Goal: Information Seeking & Learning: Learn about a topic

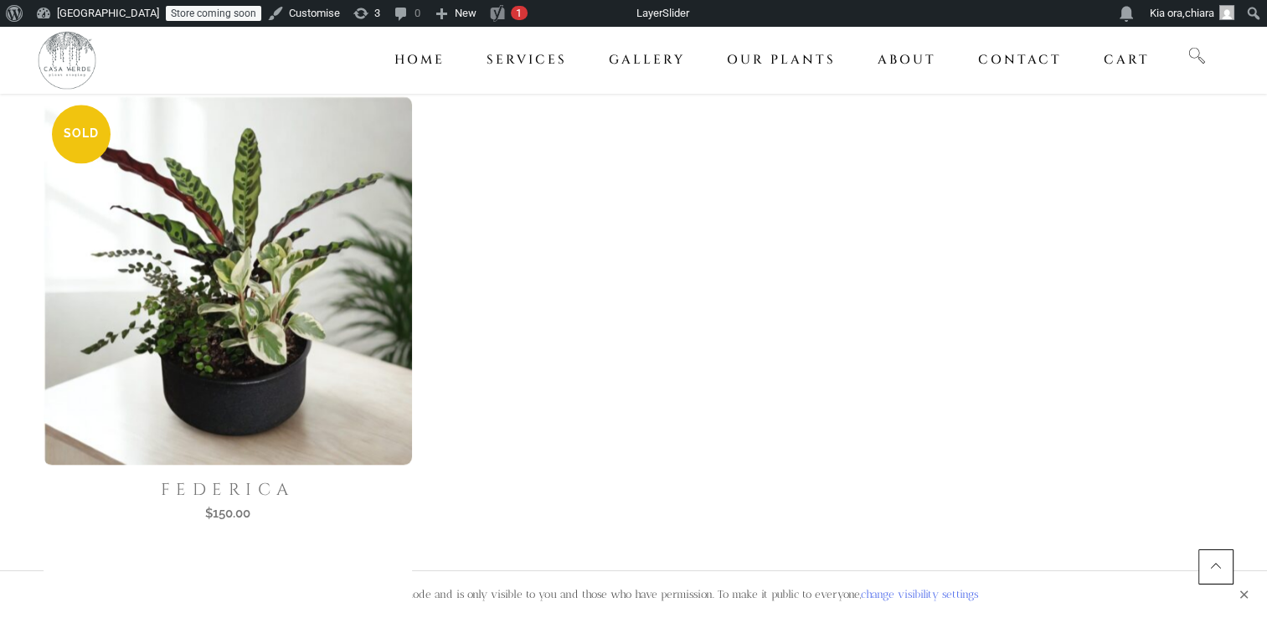
scroll to position [1880, 0]
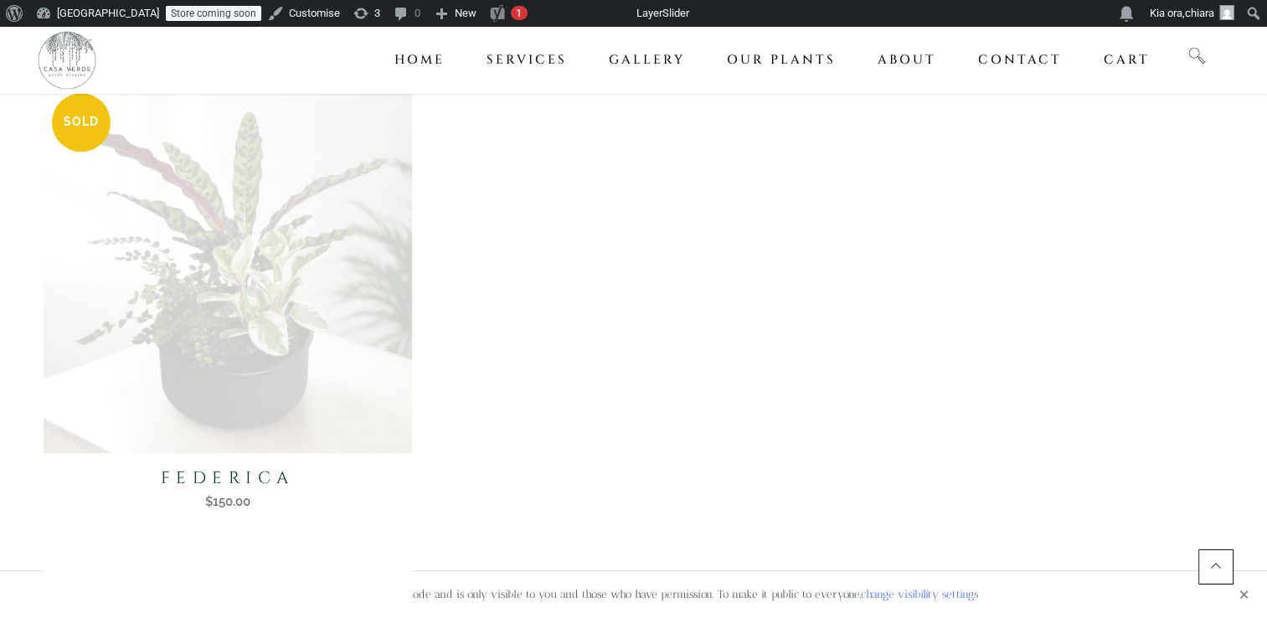
click at [301, 320] on img at bounding box center [227, 268] width 379 height 379
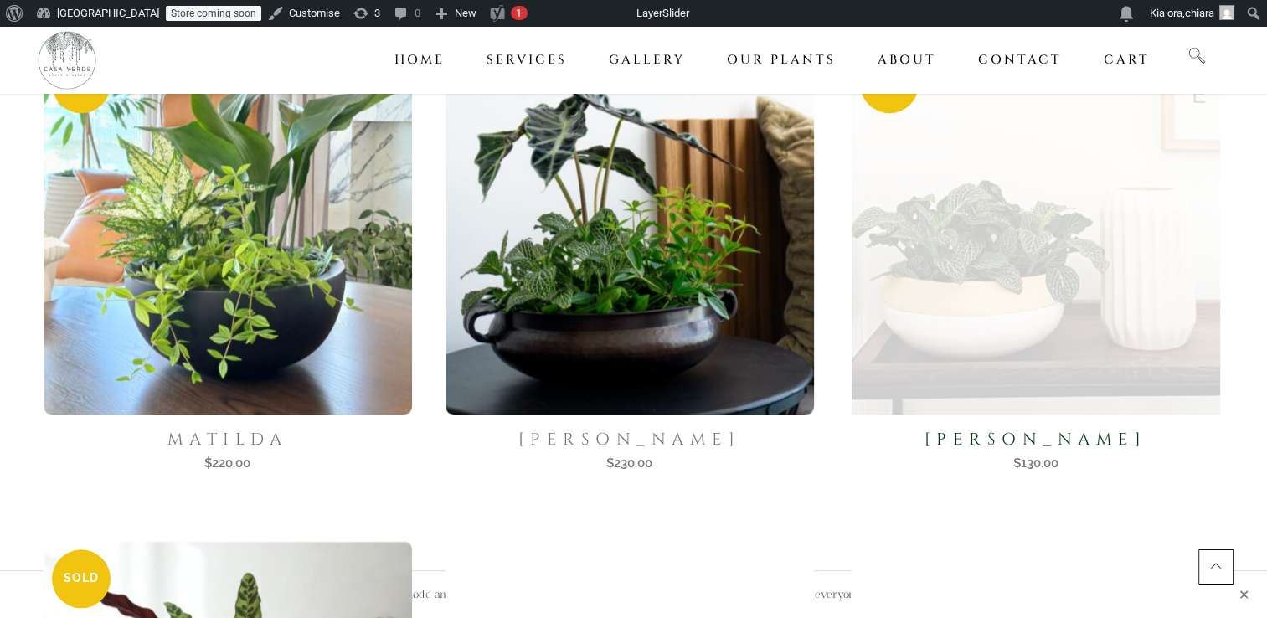
scroll to position [1421, 0]
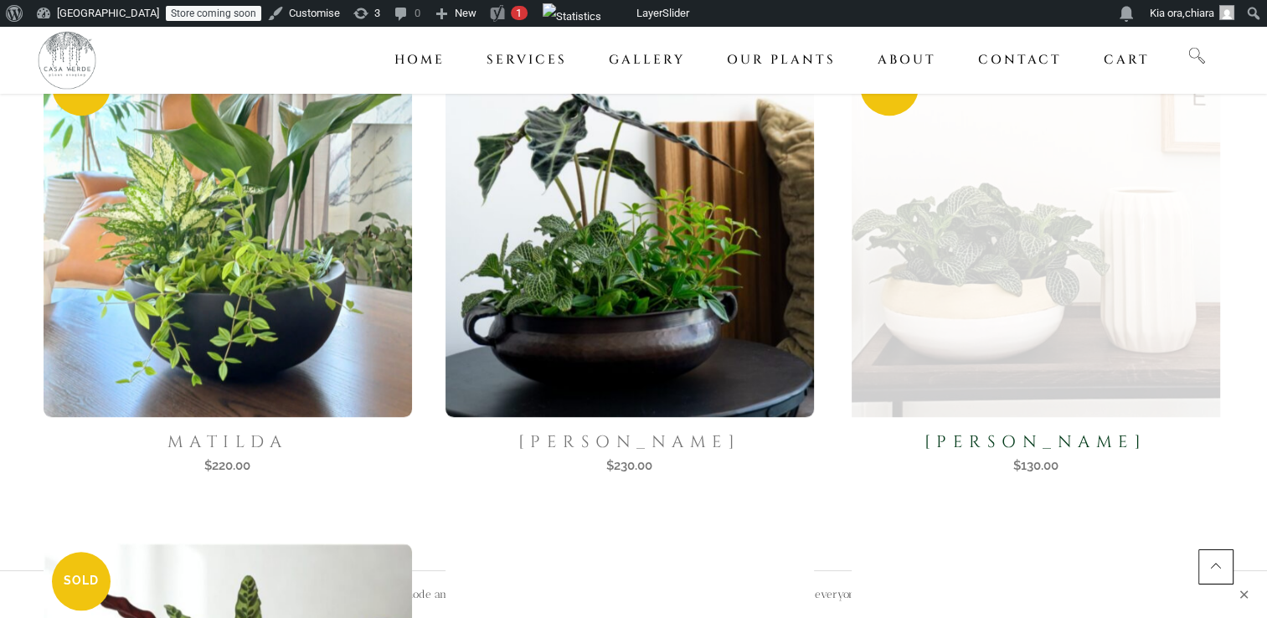
click at [972, 320] on img at bounding box center [1035, 232] width 379 height 379
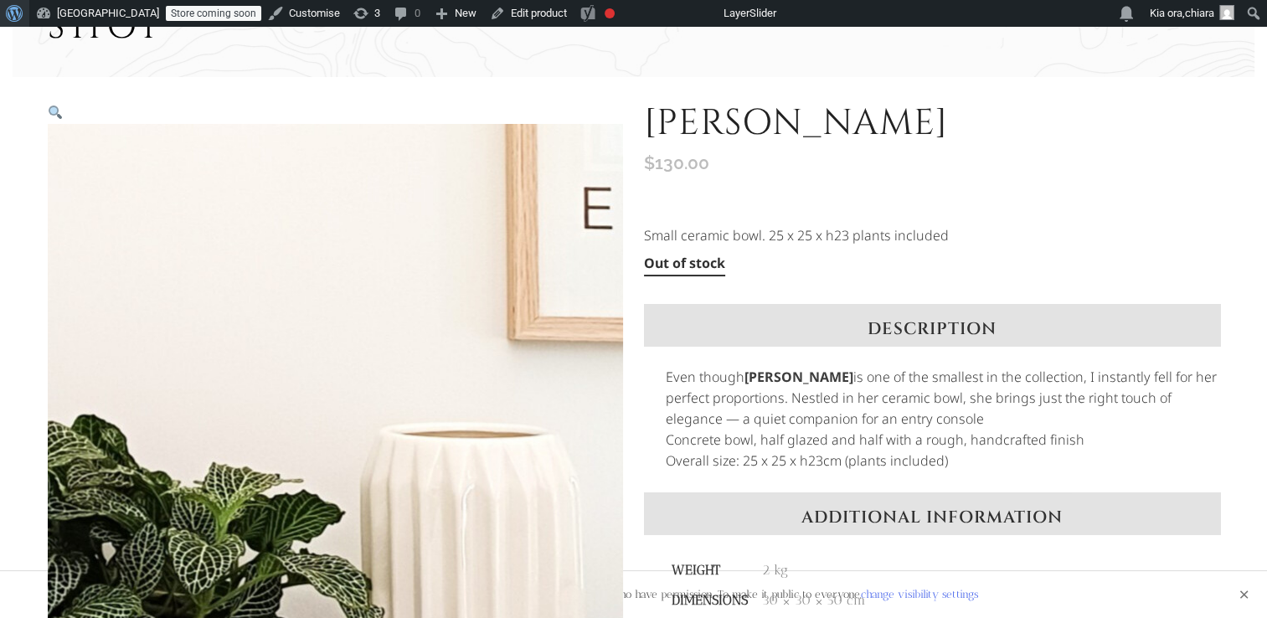
scroll to position [114, 0]
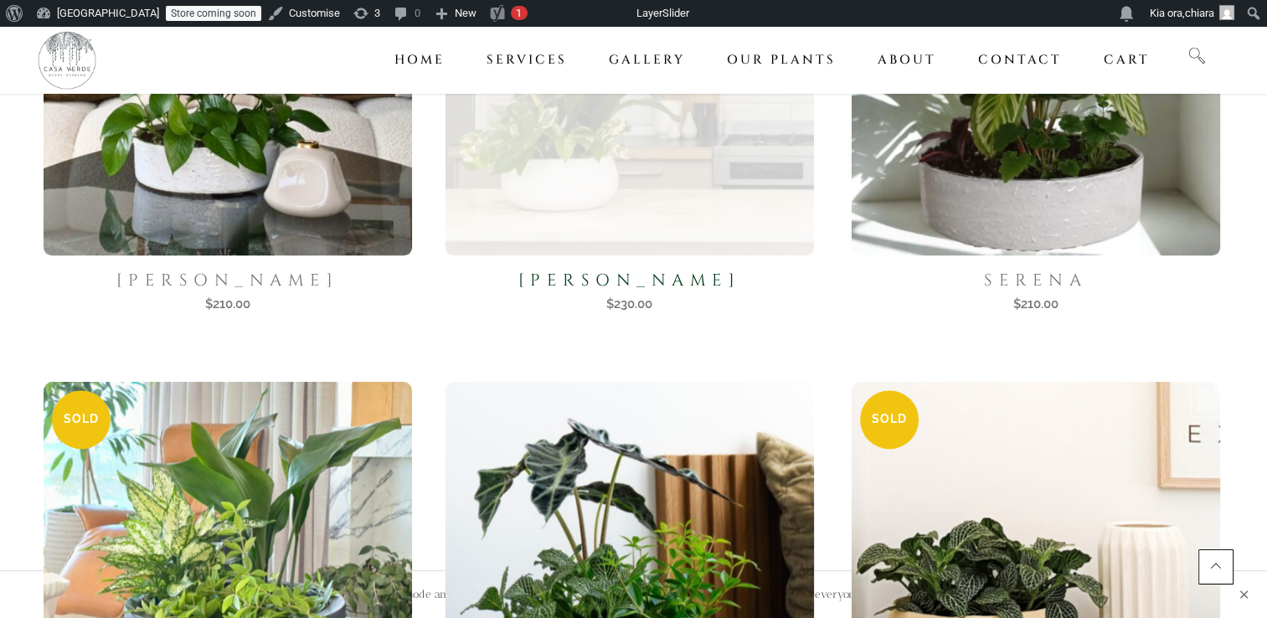
scroll to position [1086, 0]
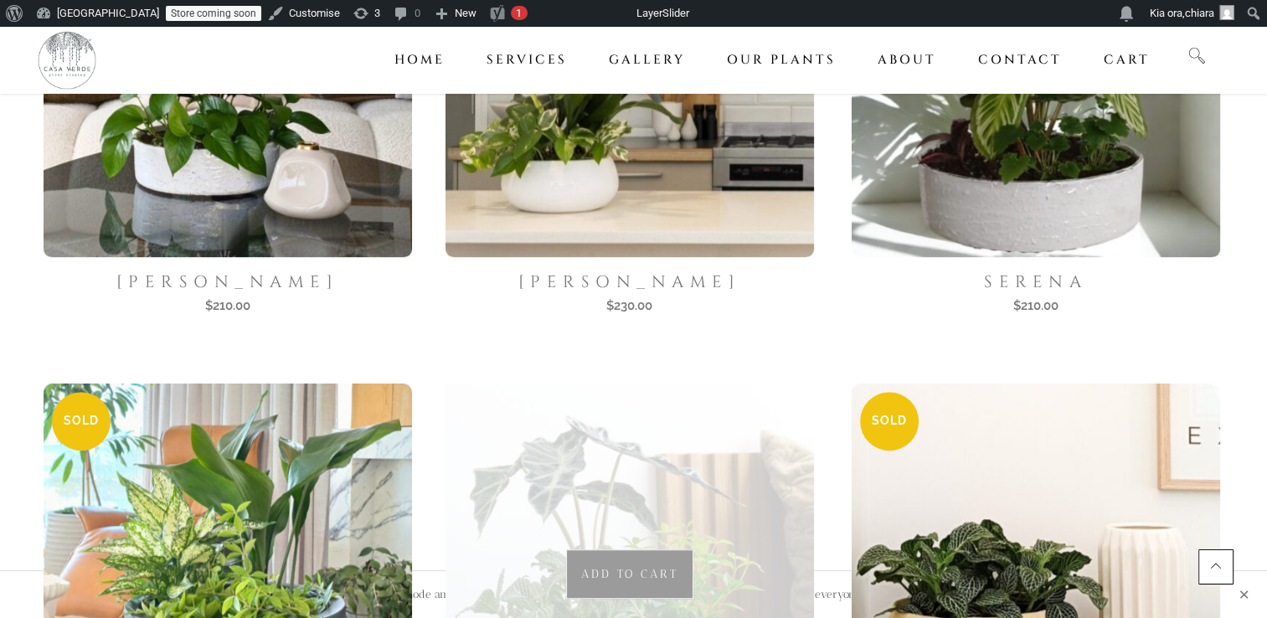
click at [653, 434] on img at bounding box center [629, 567] width 379 height 379
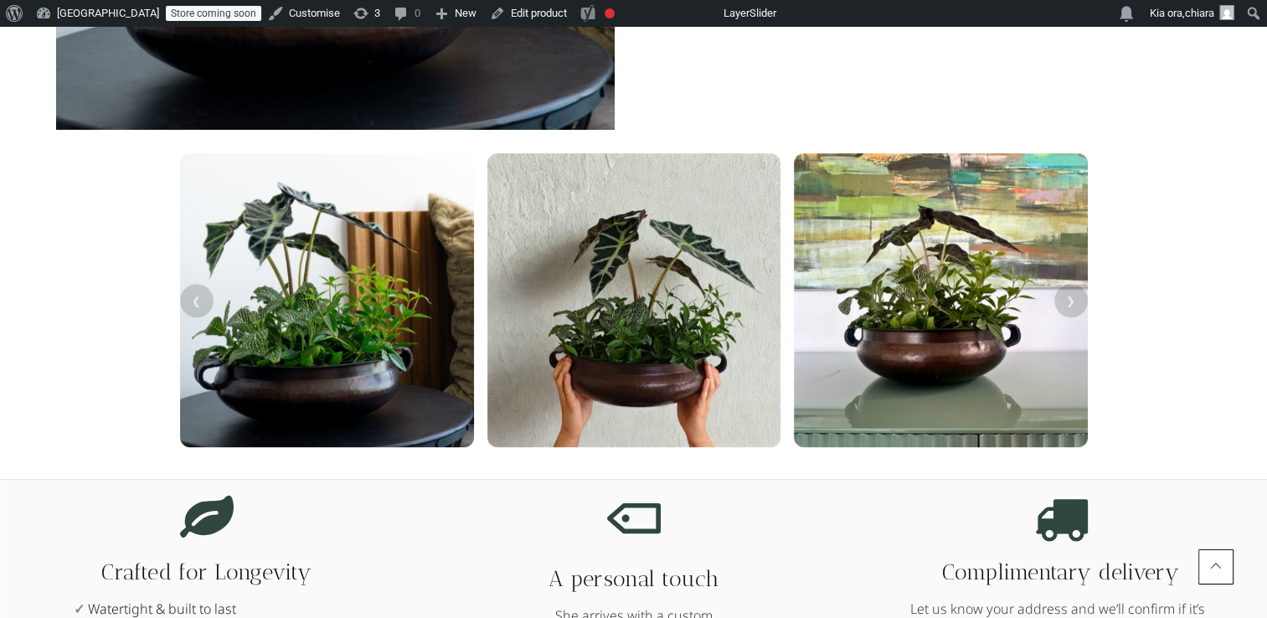
scroll to position [670, 0]
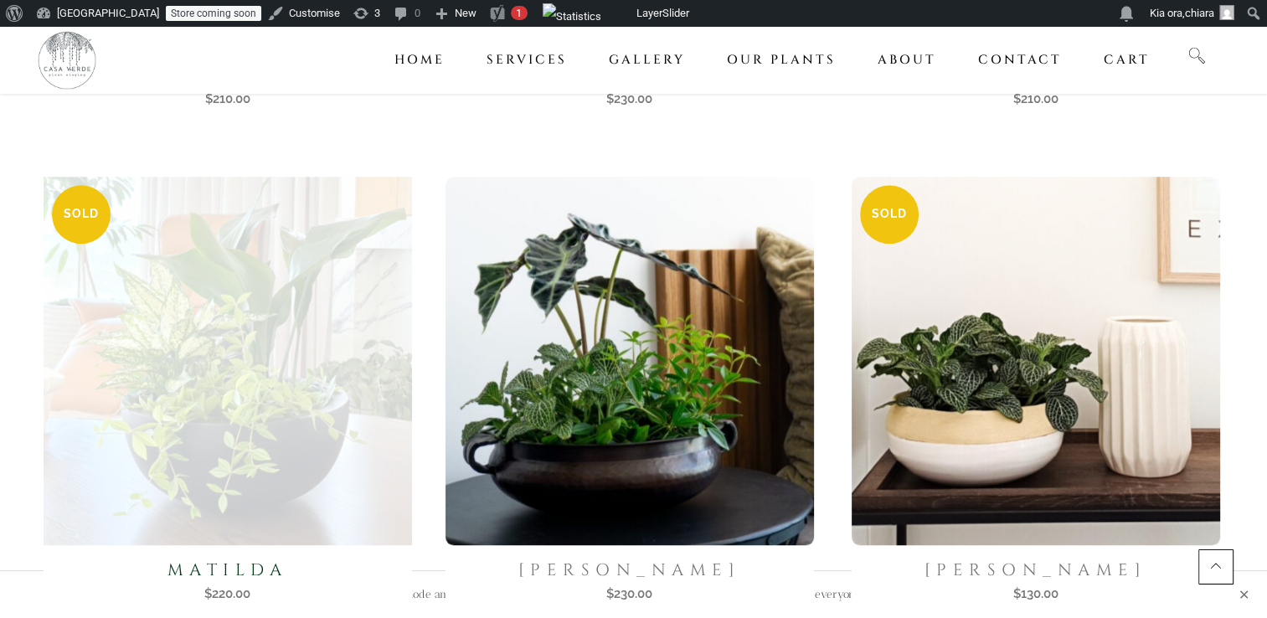
scroll to position [1290, 0]
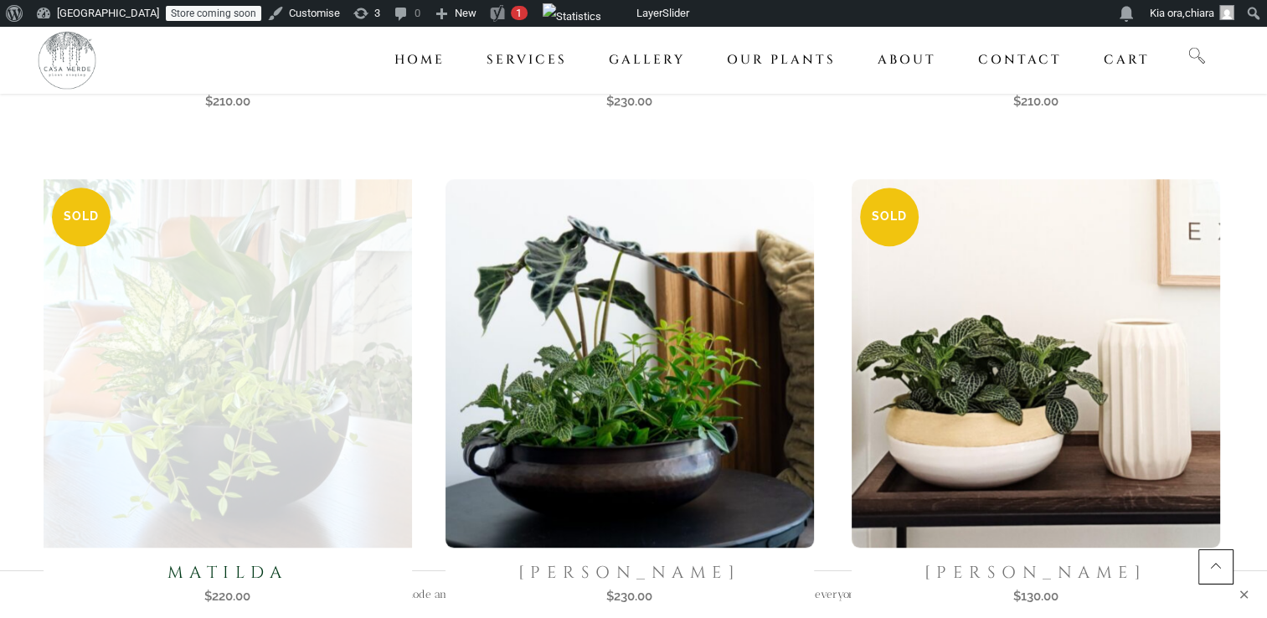
click at [168, 320] on img at bounding box center [227, 362] width 379 height 379
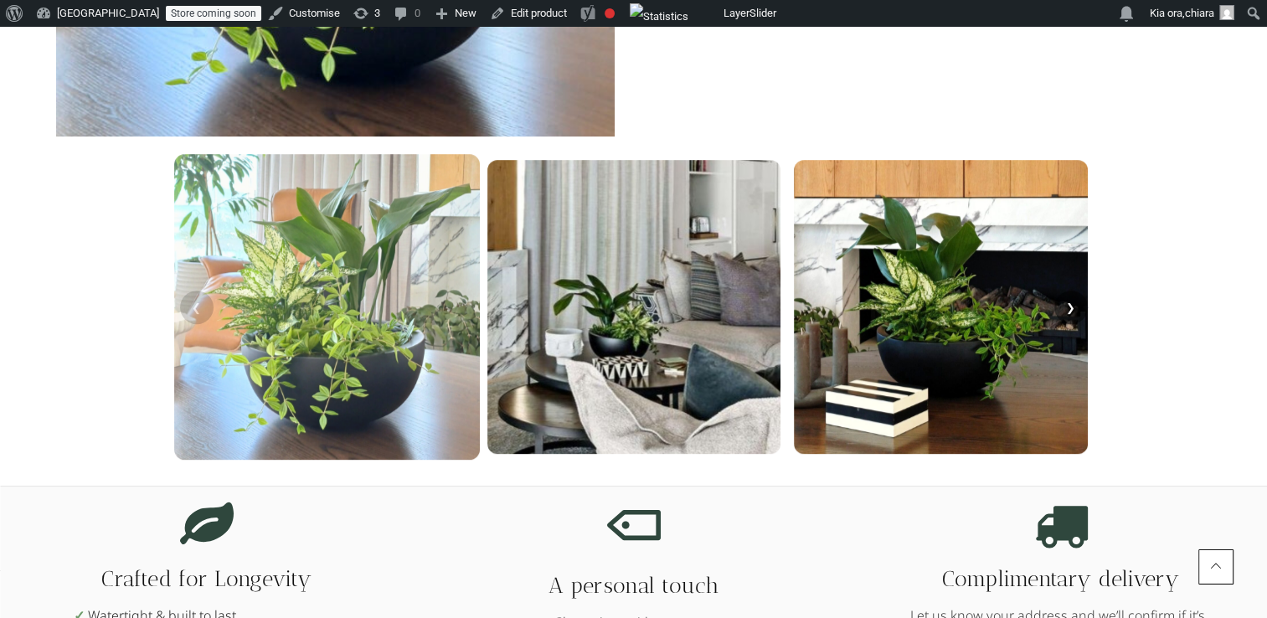
scroll to position [670, 0]
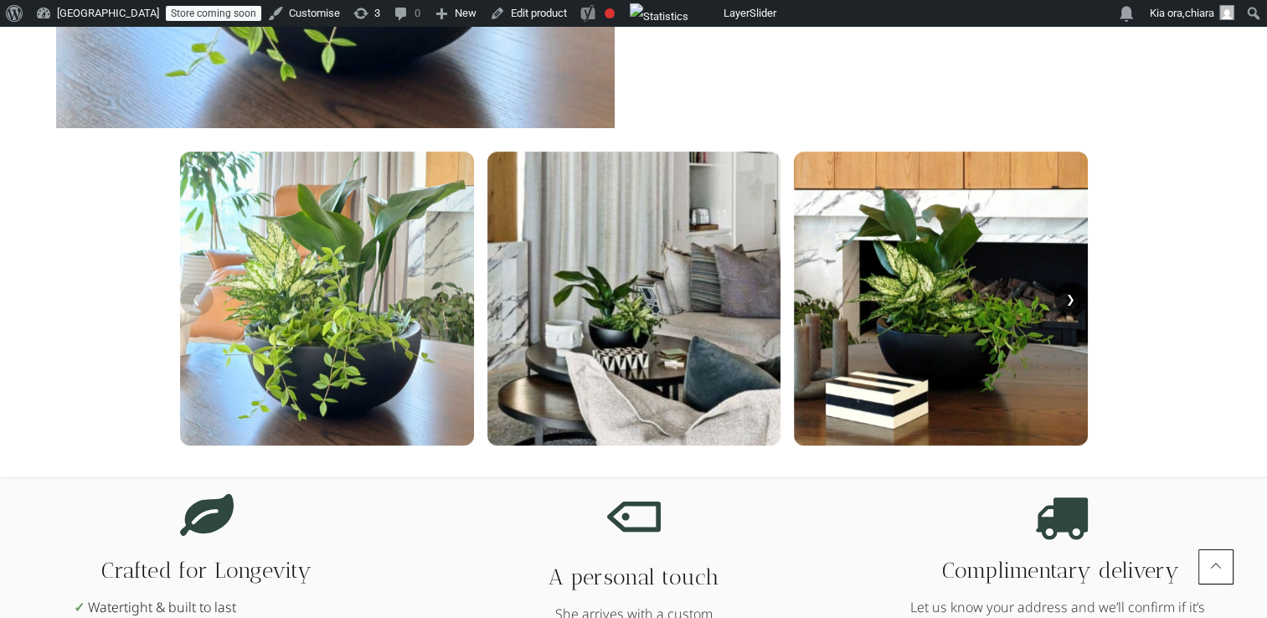
click at [1072, 297] on button "❯" at bounding box center [1072, 299] width 34 height 34
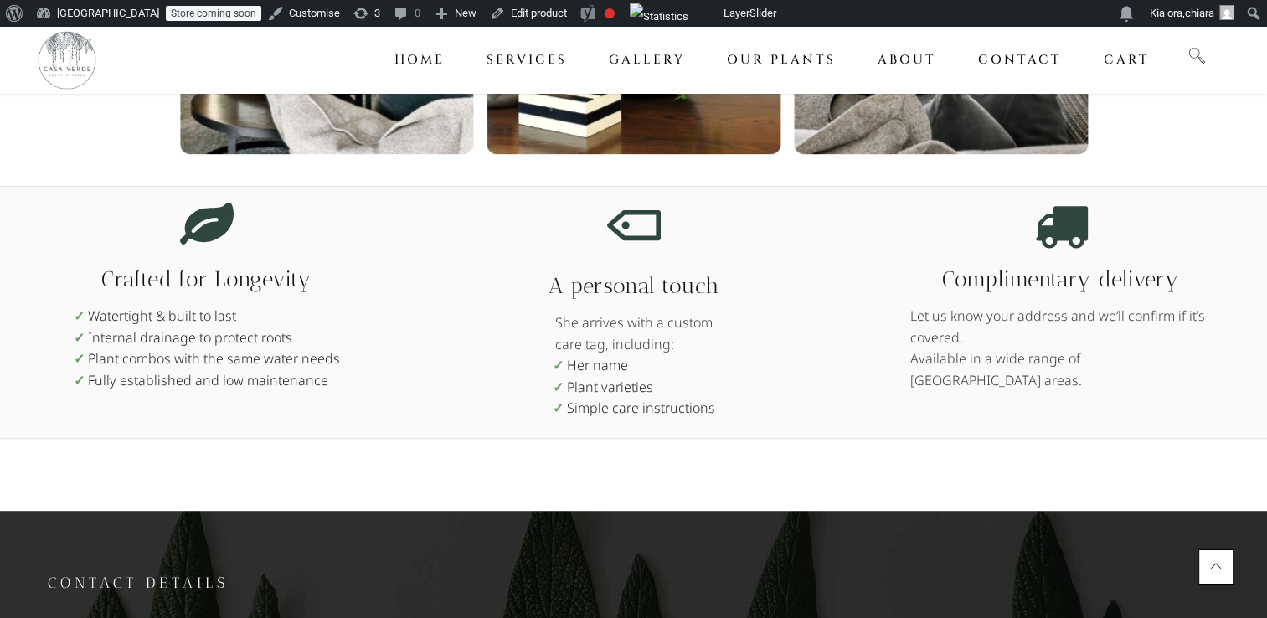
scroll to position [1005, 0]
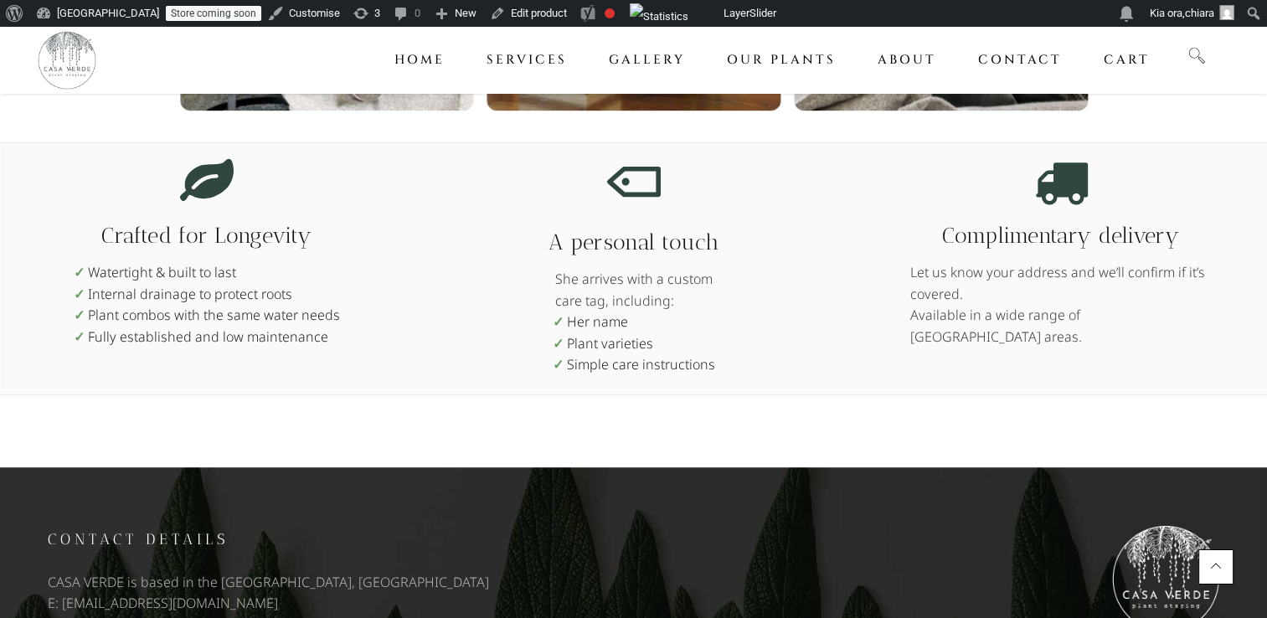
click at [929, 317] on p "Available in a wide range of Auckland areas." at bounding box center [1061, 326] width 302 height 43
click at [921, 293] on p "Let us know your address and we’ll confirm if it’s covered." at bounding box center [1061, 283] width 302 height 43
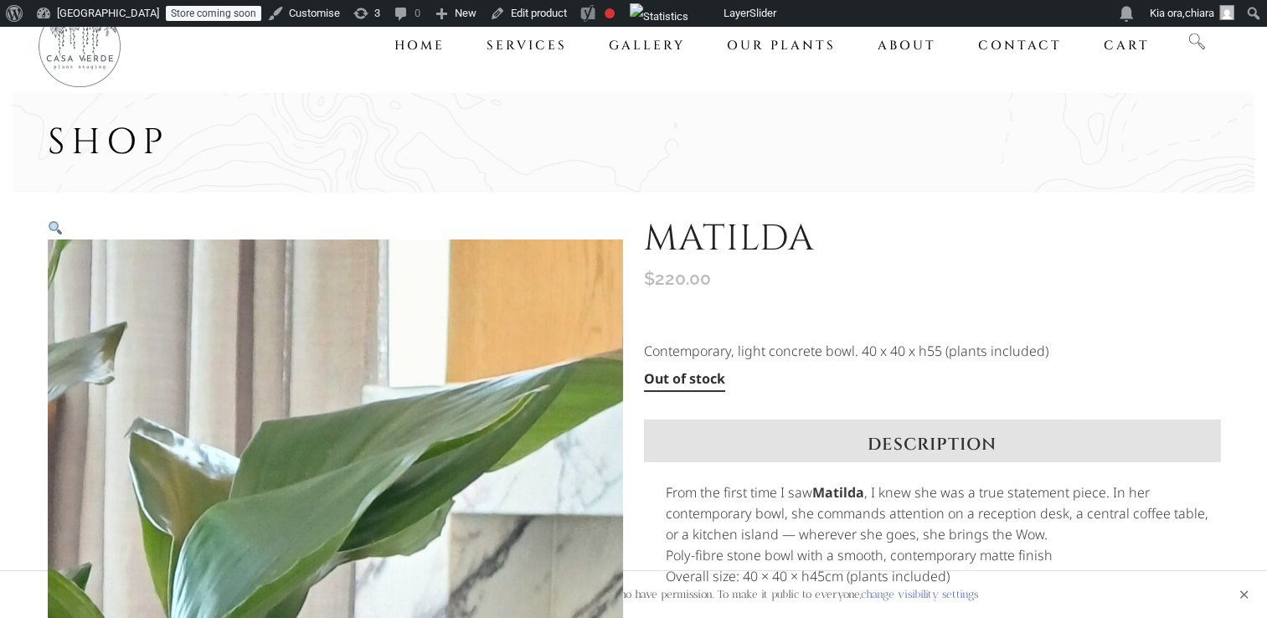
scroll to position [0, 0]
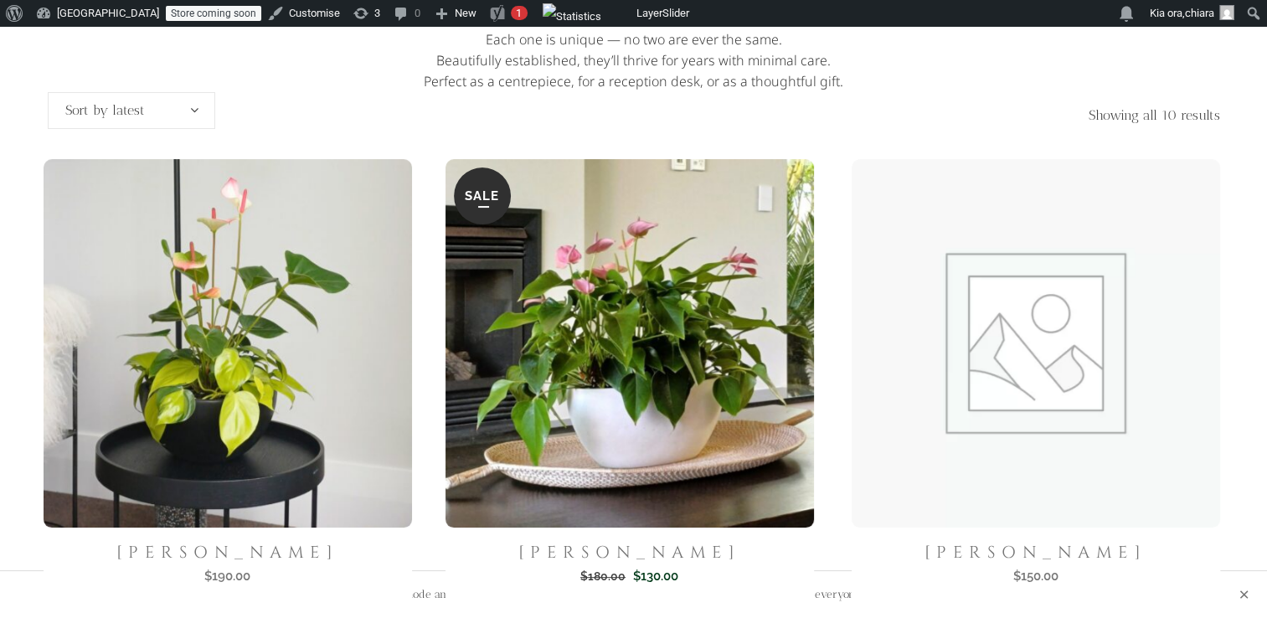
scroll to position [317, 0]
